Goal: Transaction & Acquisition: Purchase product/service

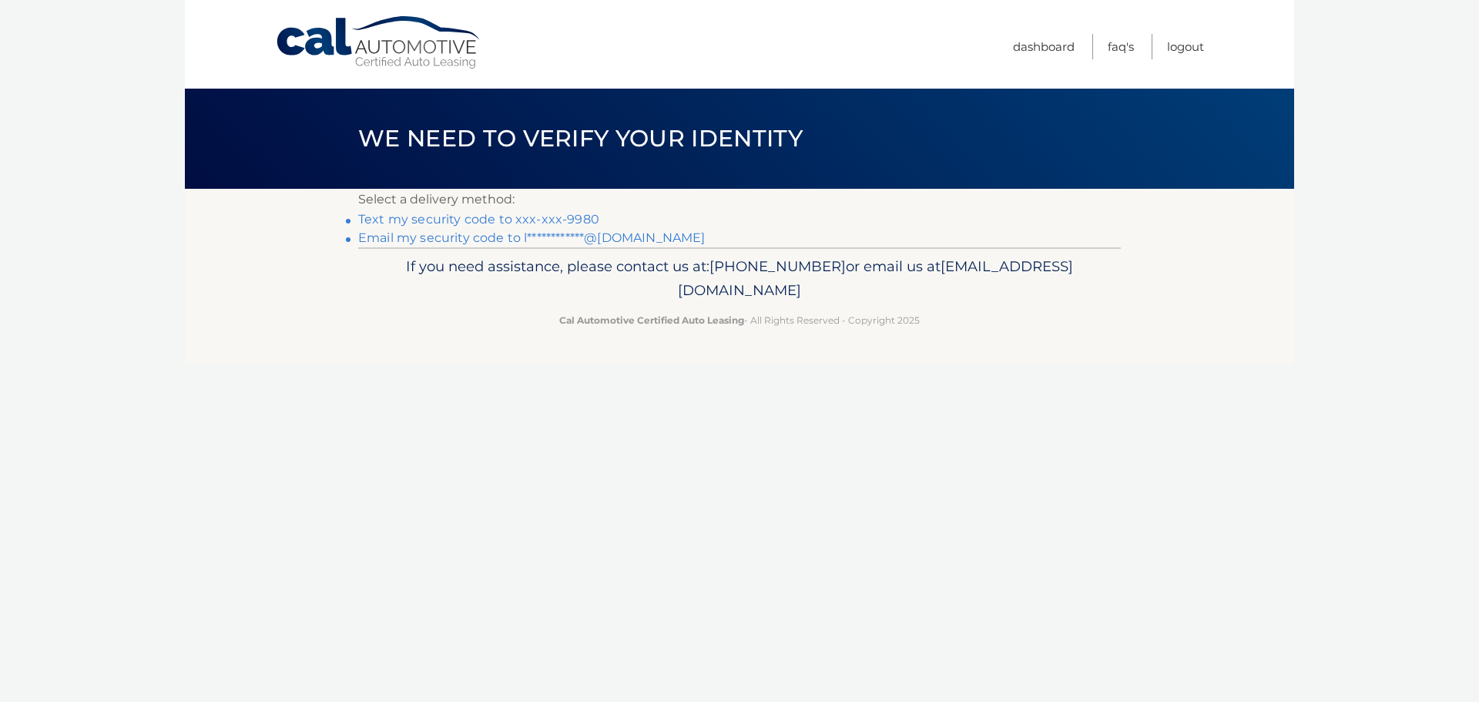
click at [475, 219] on link "Text my security code to xxx-xxx-9980" at bounding box center [478, 219] width 241 height 15
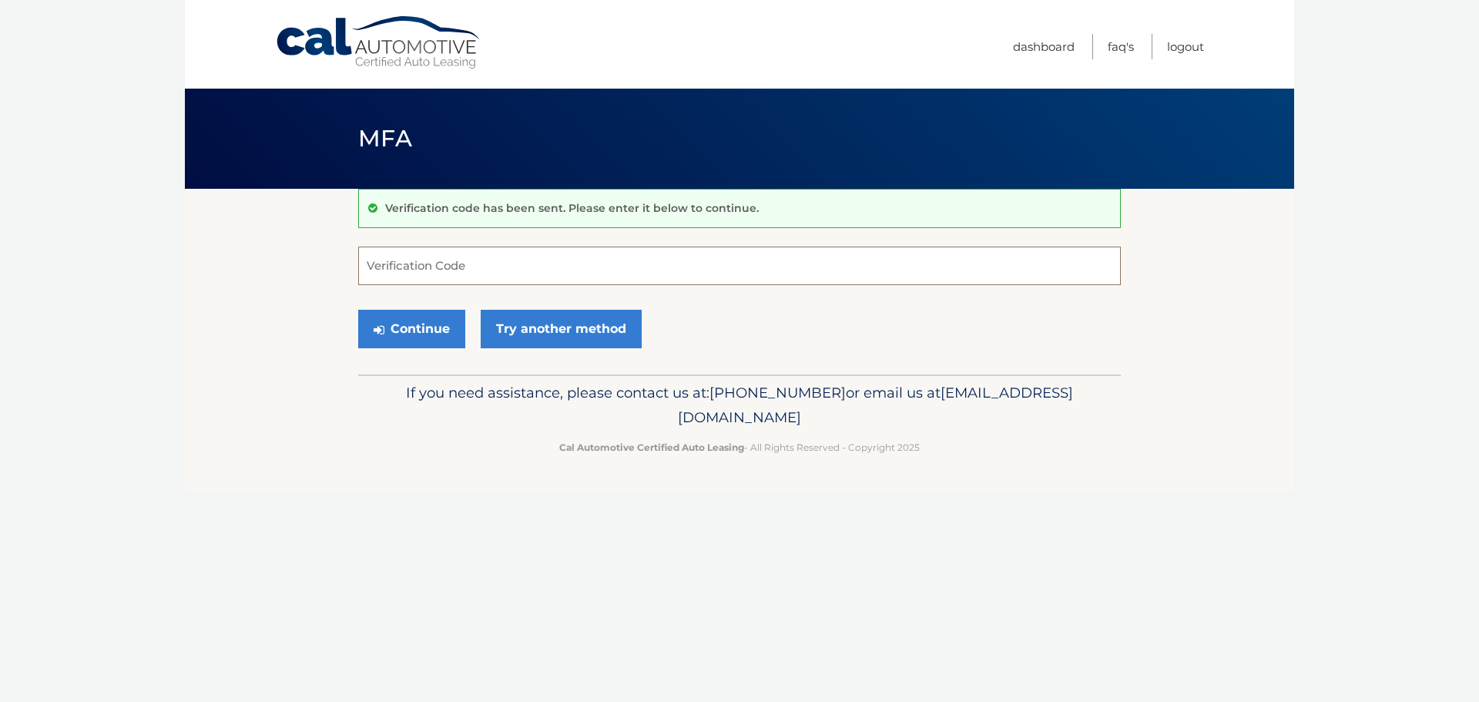
click at [478, 265] on input "Verification Code" at bounding box center [739, 266] width 763 height 39
type input "656605"
click at [411, 328] on button "Continue" at bounding box center [411, 329] width 107 height 39
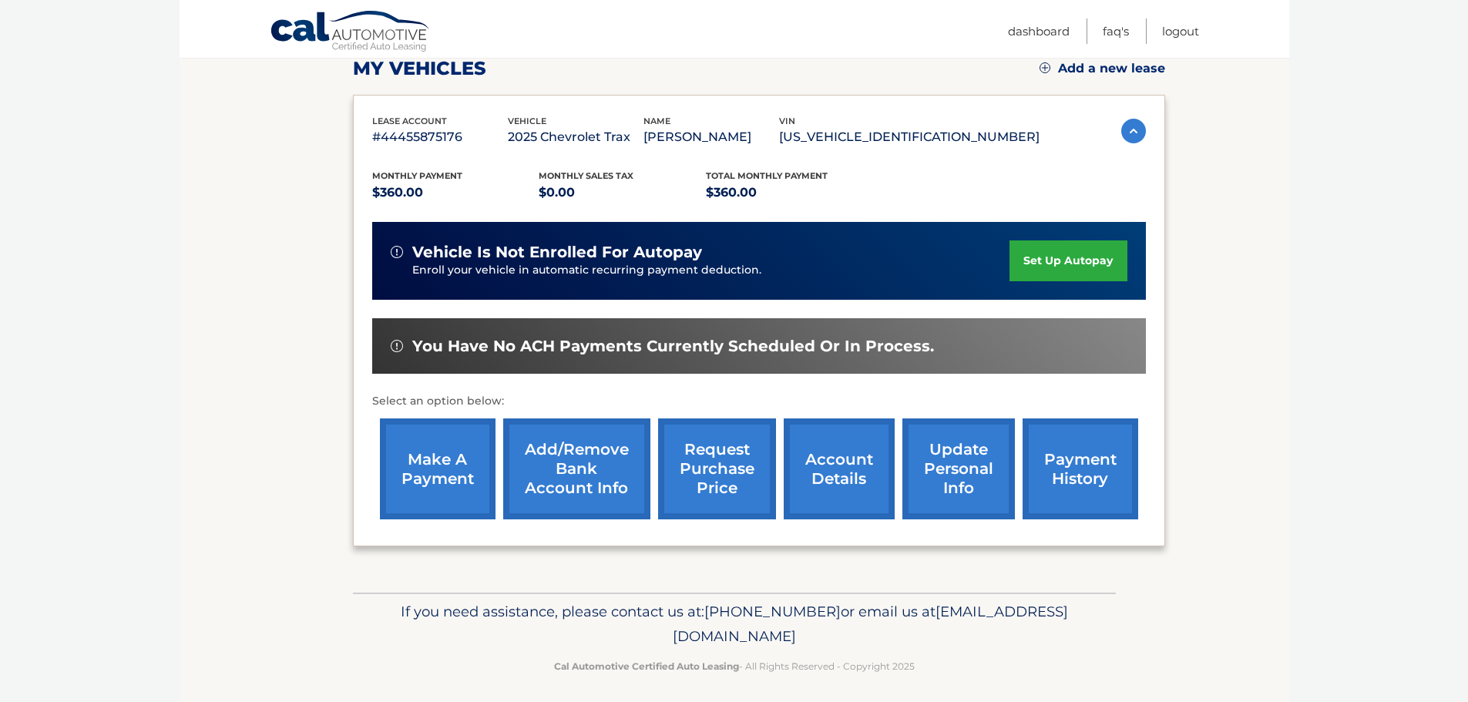
scroll to position [231, 0]
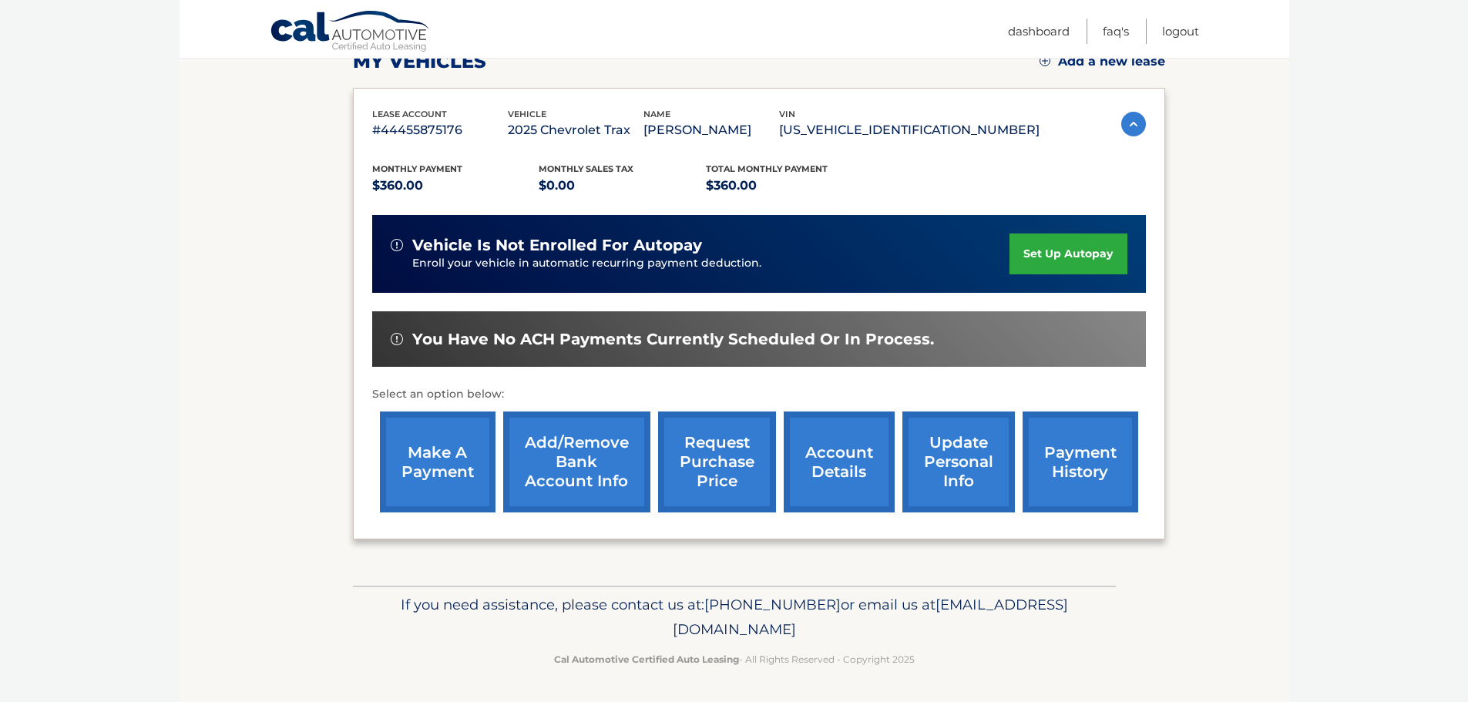
click at [437, 478] on link "make a payment" at bounding box center [438, 461] width 116 height 101
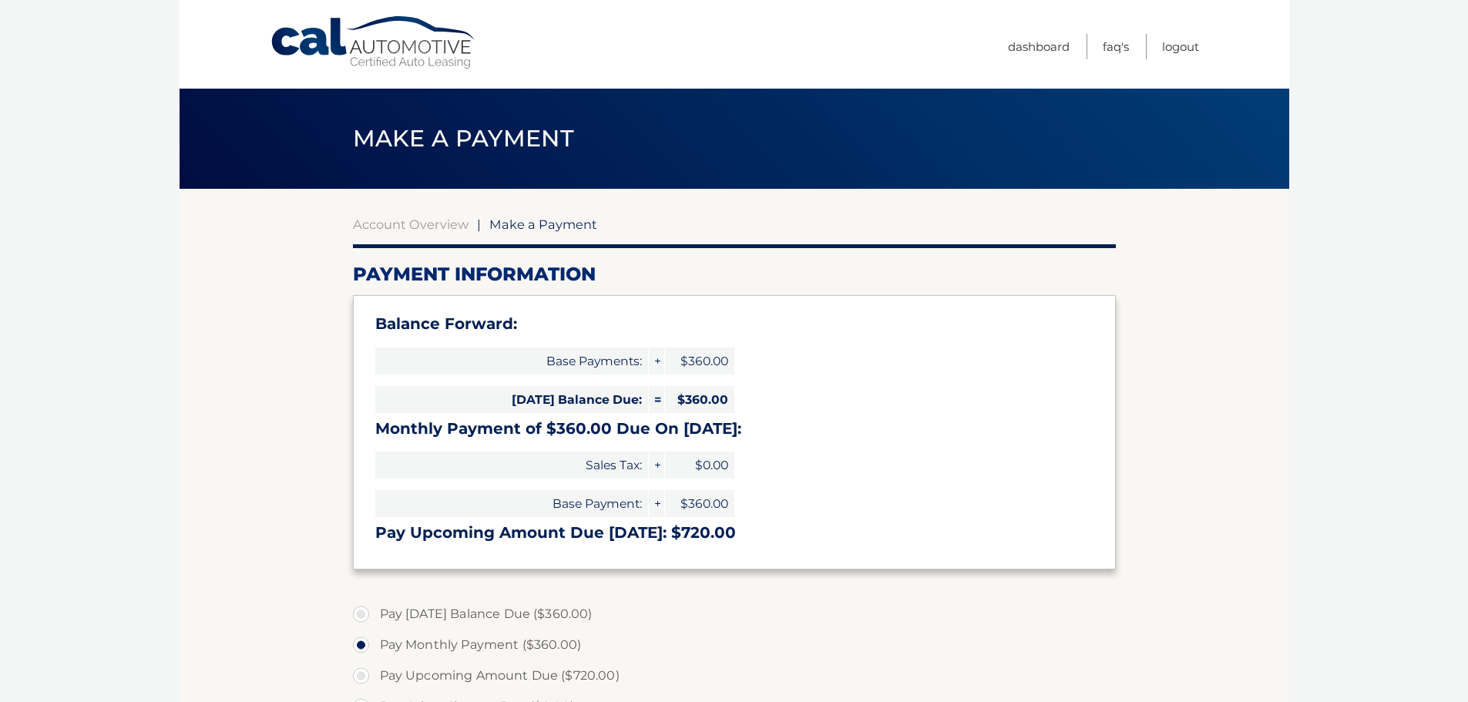
select select "NTUwNjliMjMtN2IwOC00Mzg4LWI0MTEtZTk0OWNjNTc4Yjg2"
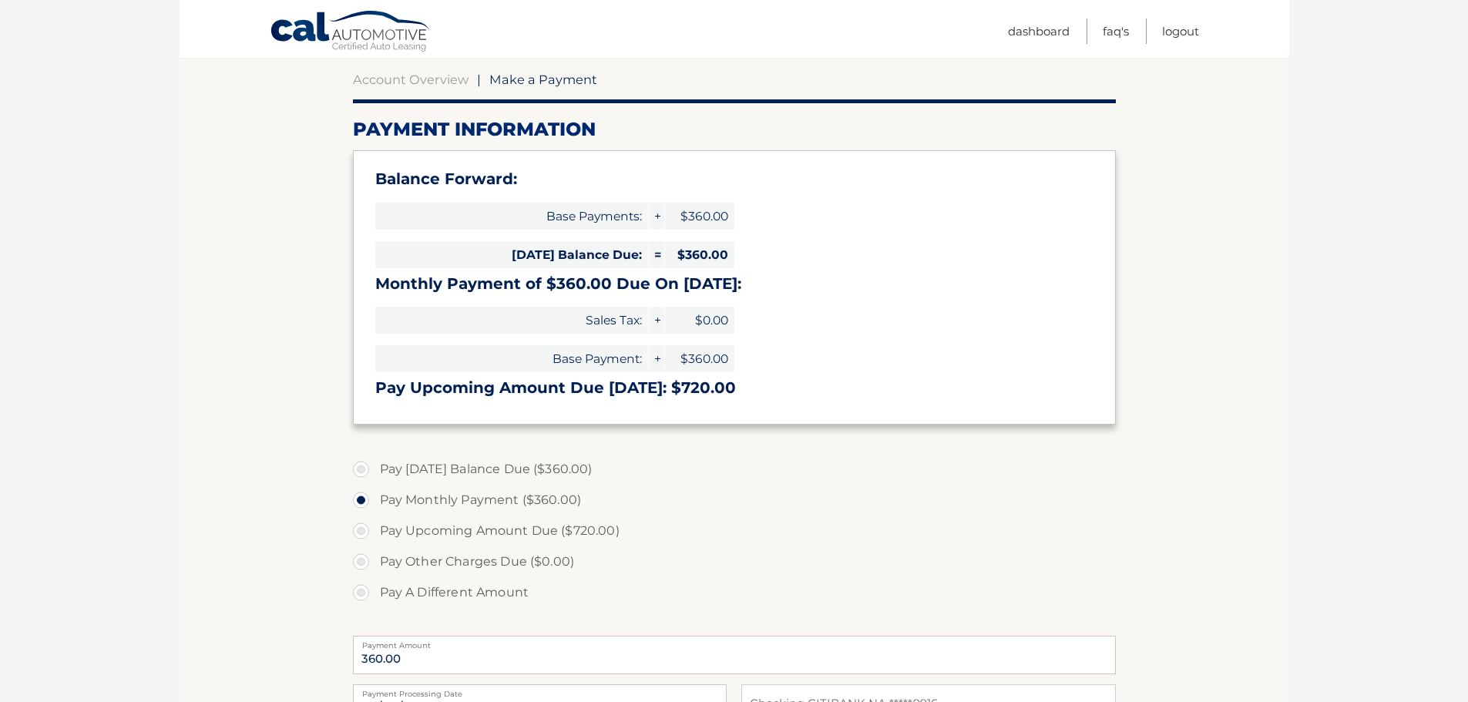
scroll to position [154, 0]
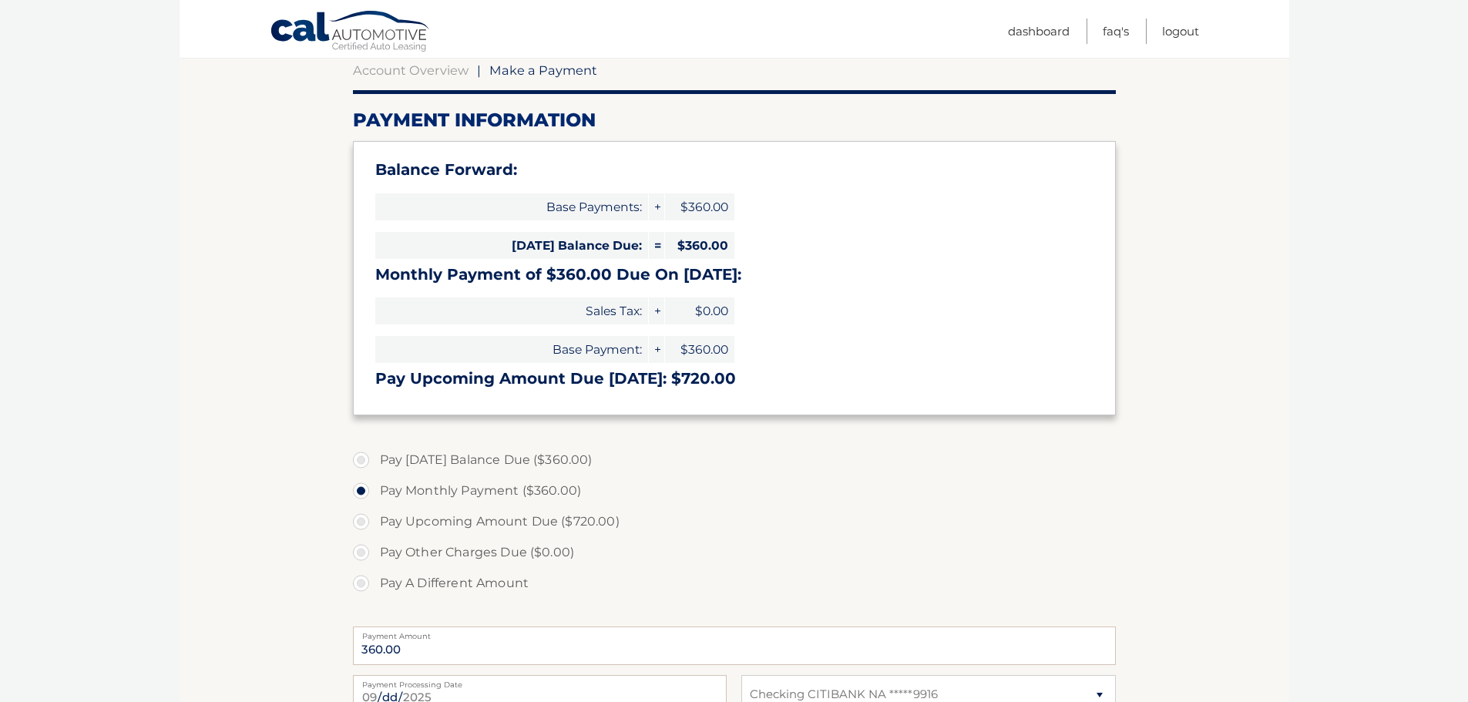
click at [363, 460] on label "Pay Today's Balance Due ($360.00)" at bounding box center [734, 460] width 763 height 31
click at [363, 460] on input "Pay Today's Balance Due ($360.00)" at bounding box center [366, 457] width 15 height 25
radio input "true"
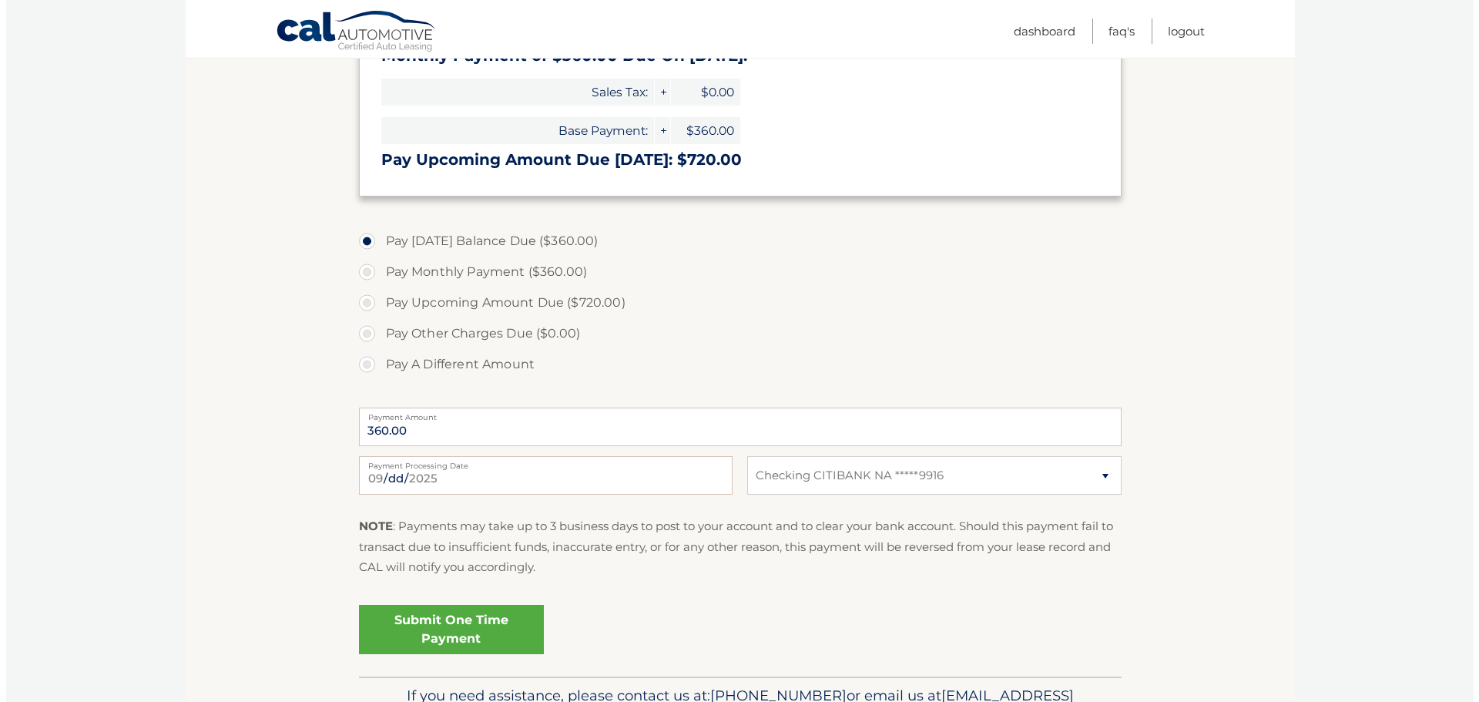
scroll to position [385, 0]
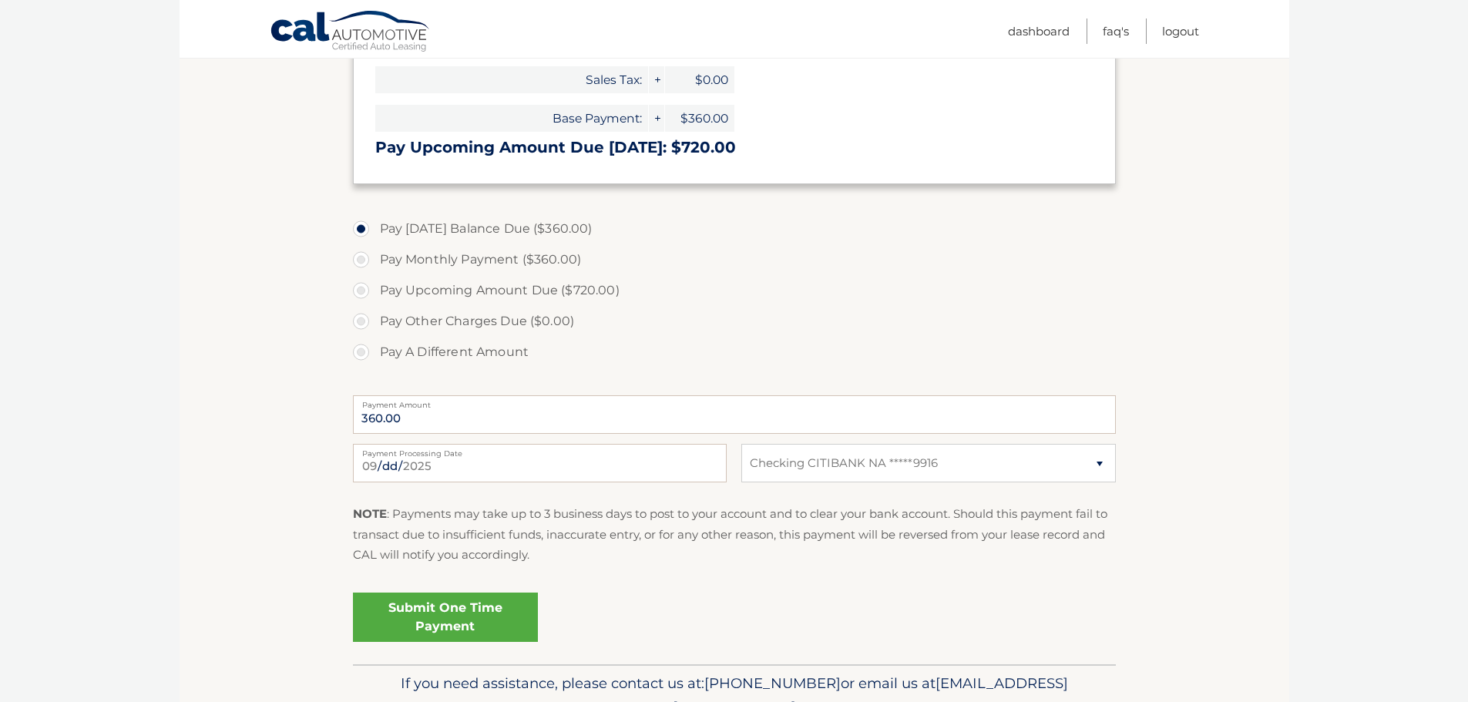
click at [462, 612] on link "Submit One Time Payment" at bounding box center [445, 616] width 185 height 49
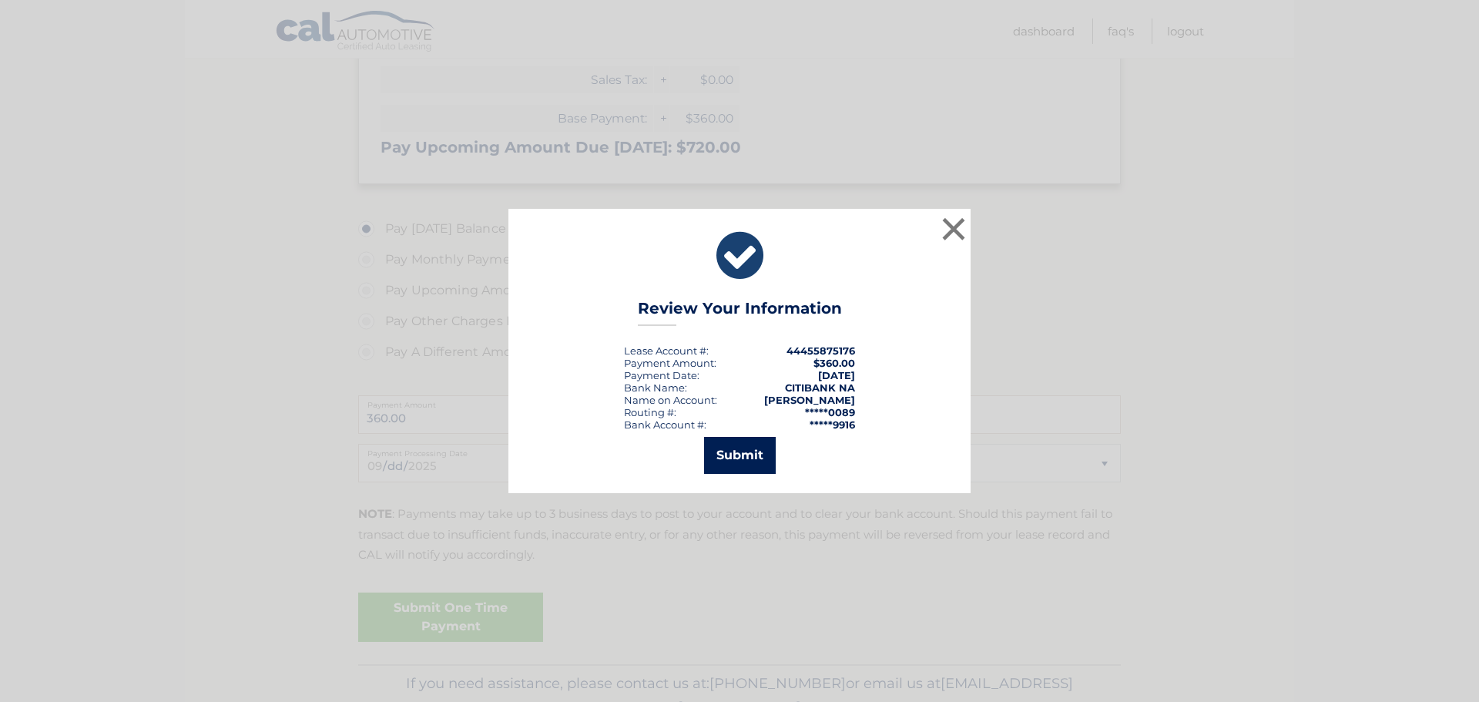
click at [737, 458] on button "Submit" at bounding box center [740, 455] width 72 height 37
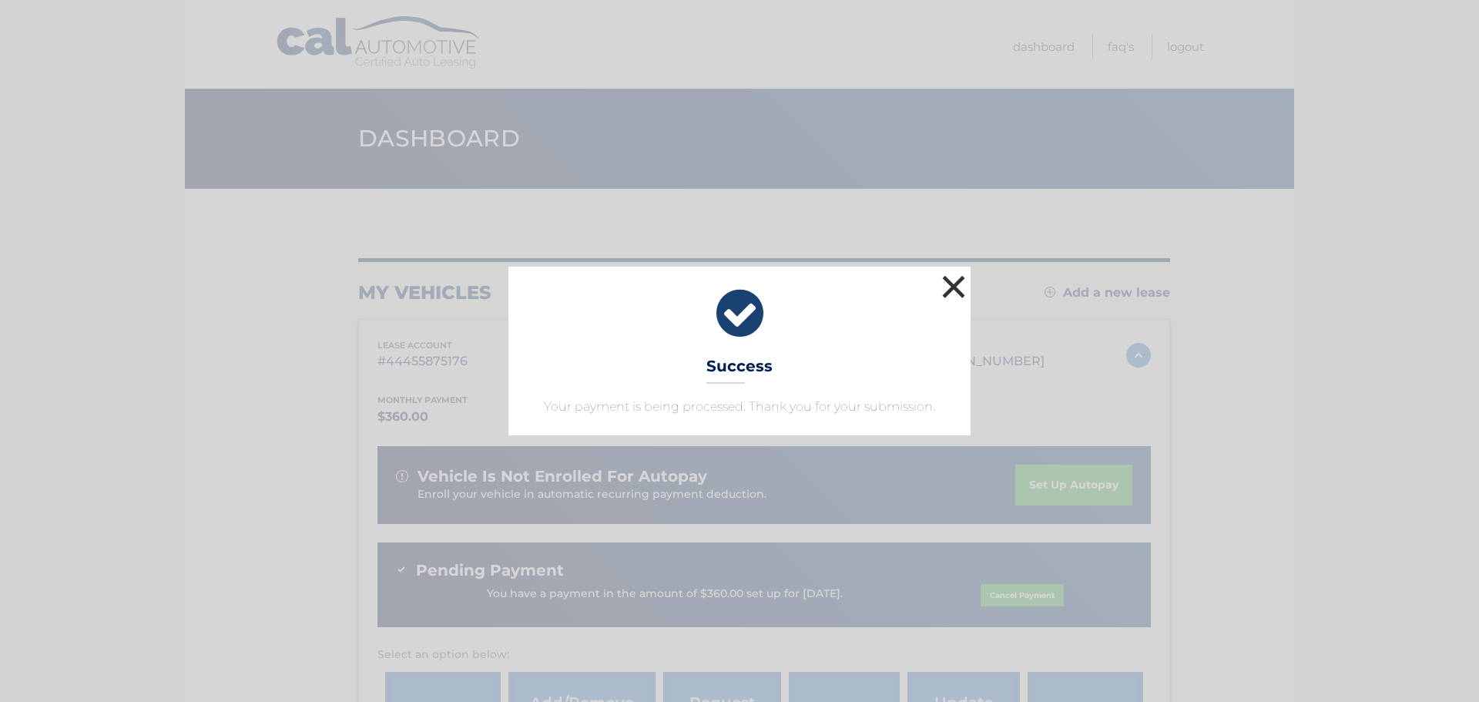
click at [954, 281] on button "×" at bounding box center [953, 286] width 31 height 31
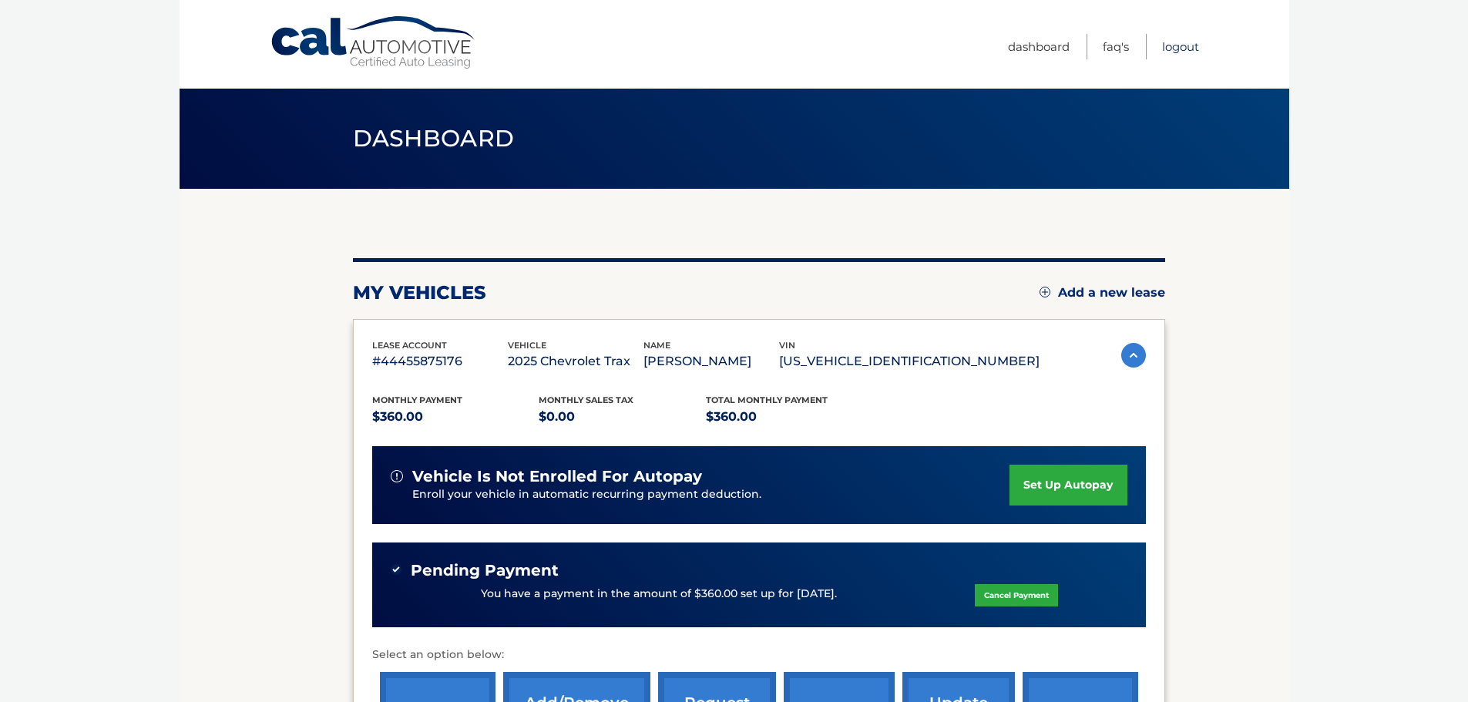
click at [1179, 43] on link "Logout" at bounding box center [1180, 46] width 37 height 25
